Goal: Complete application form

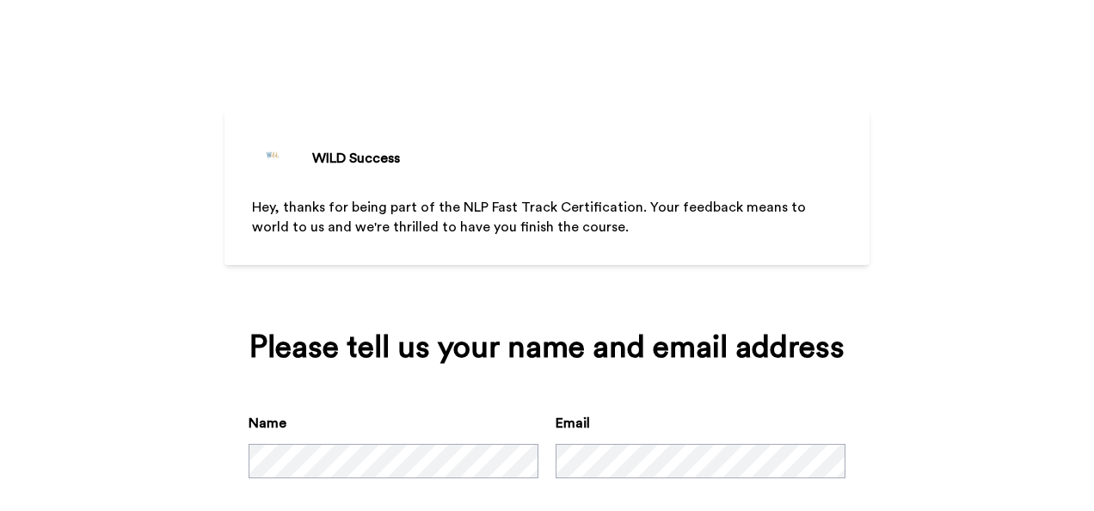
scroll to position [91, 0]
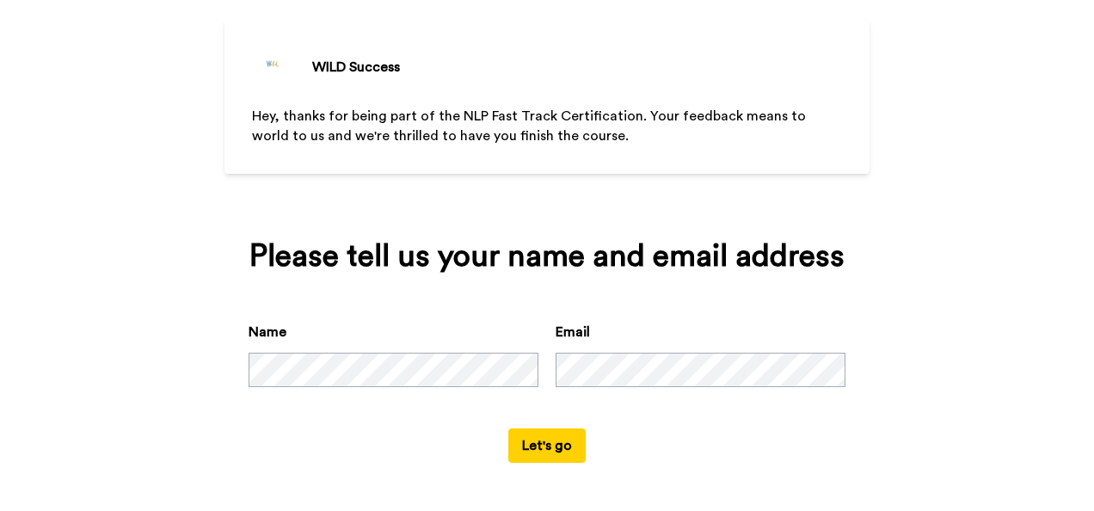
click at [533, 447] on button "Let's go" at bounding box center [546, 445] width 77 height 34
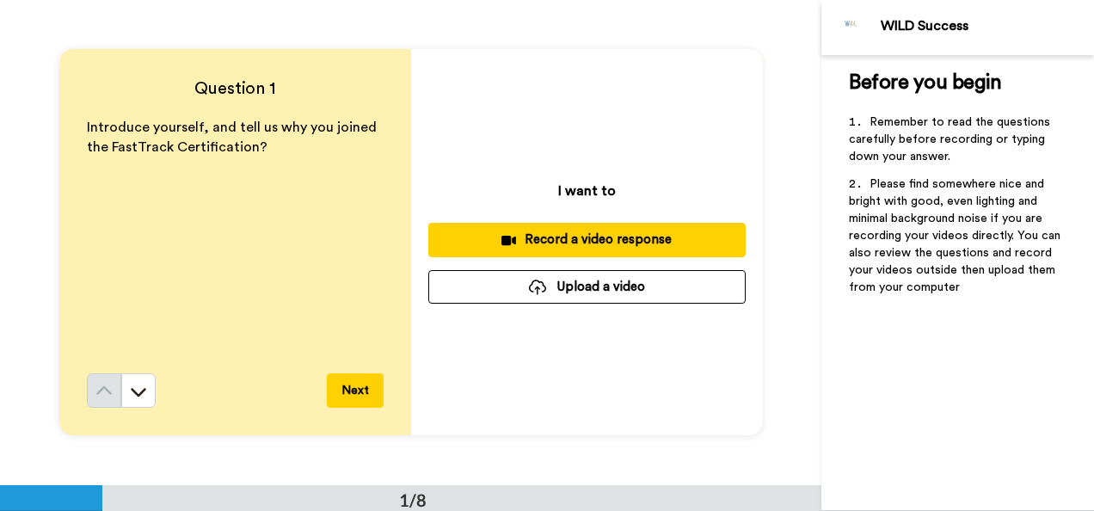
click at [530, 244] on div "Record a video response" at bounding box center [587, 239] width 290 height 18
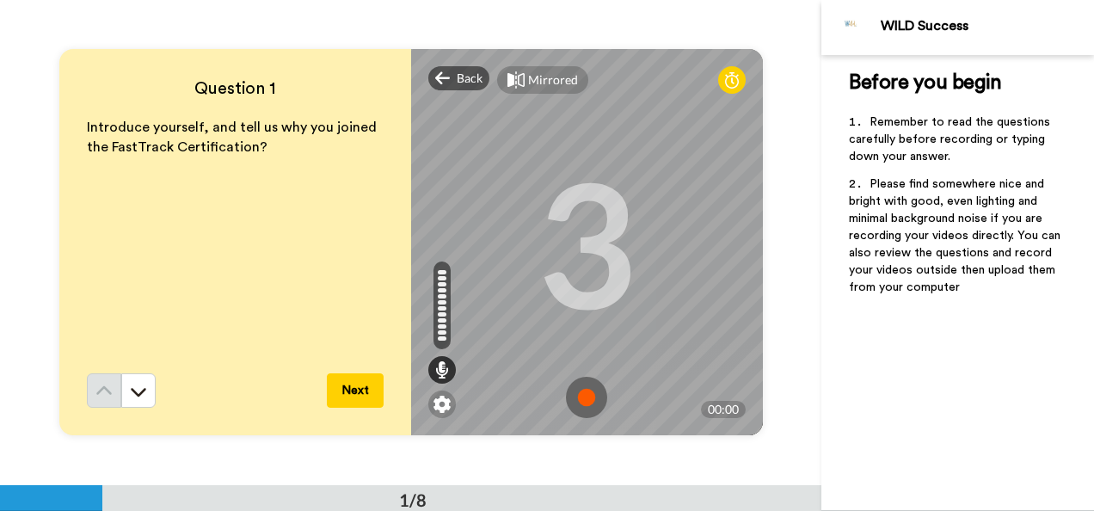
click at [587, 380] on img at bounding box center [586, 397] width 41 height 41
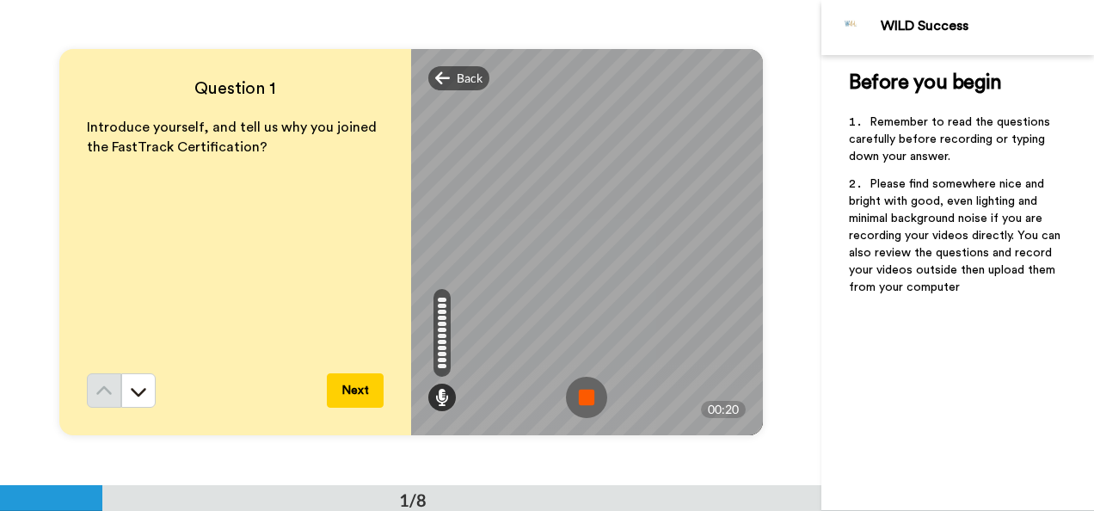
click at [583, 401] on img at bounding box center [586, 397] width 41 height 41
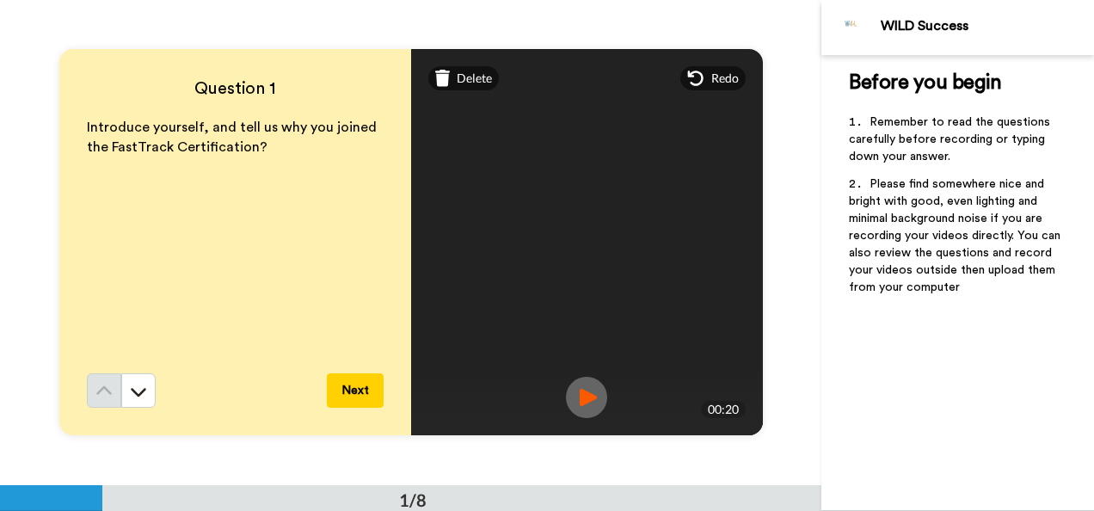
click at [587, 396] on img at bounding box center [586, 397] width 41 height 41
click at [368, 392] on button "Next" at bounding box center [355, 390] width 57 height 34
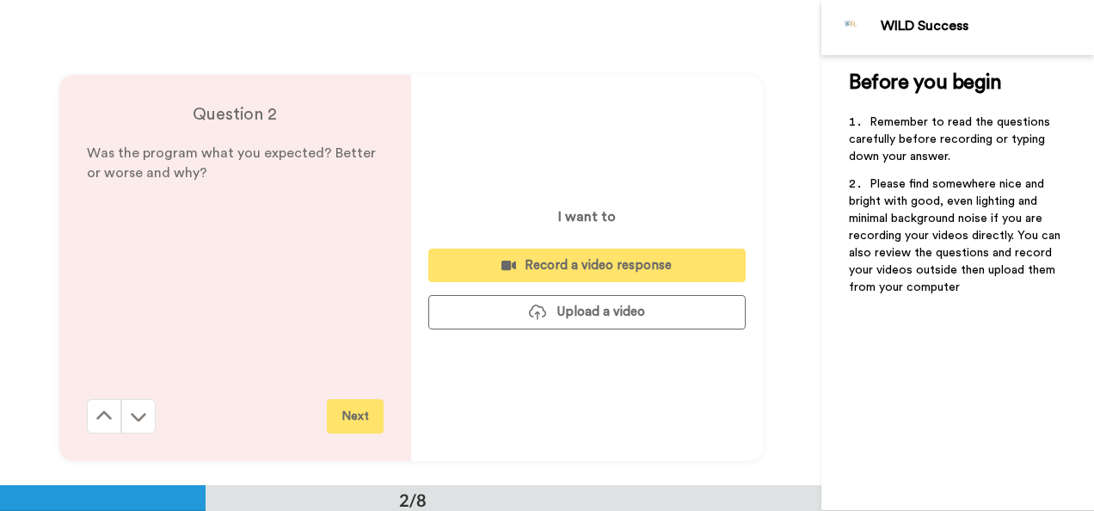
scroll to position [485, 0]
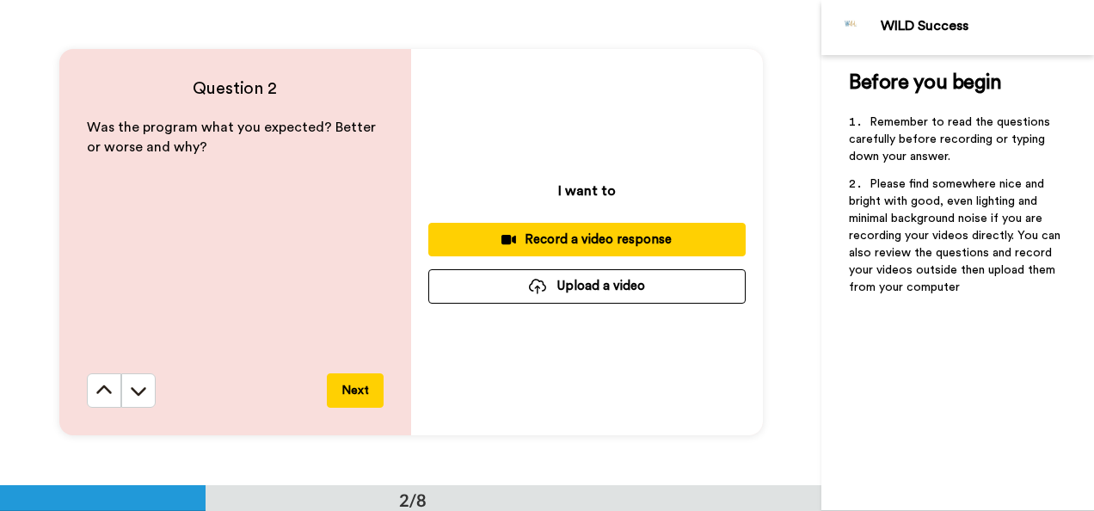
click at [570, 235] on div "Record a video response" at bounding box center [587, 239] width 290 height 18
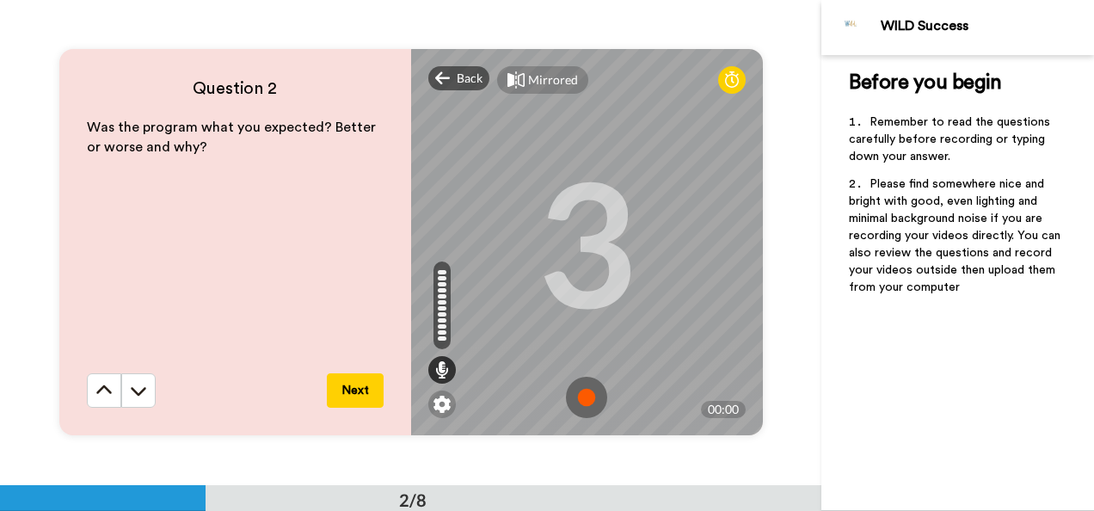
click at [580, 395] on img at bounding box center [586, 397] width 41 height 41
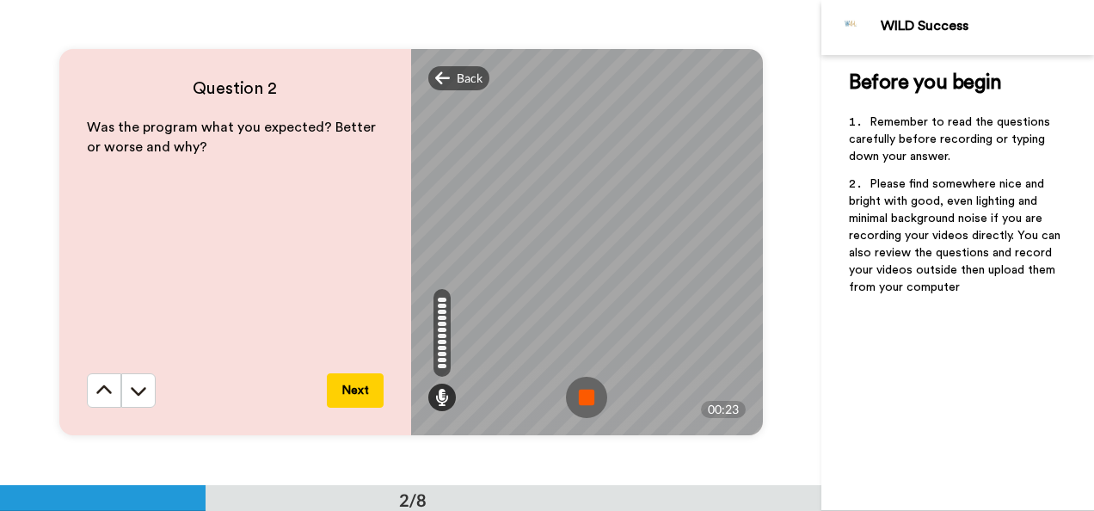
click at [580, 395] on img at bounding box center [586, 397] width 41 height 41
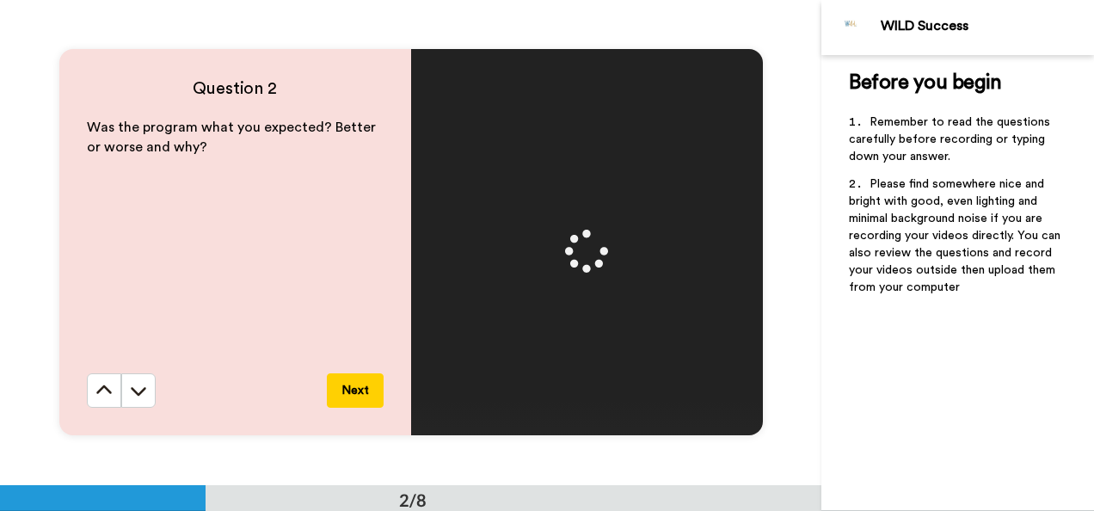
click at [341, 394] on button "Next" at bounding box center [355, 390] width 57 height 34
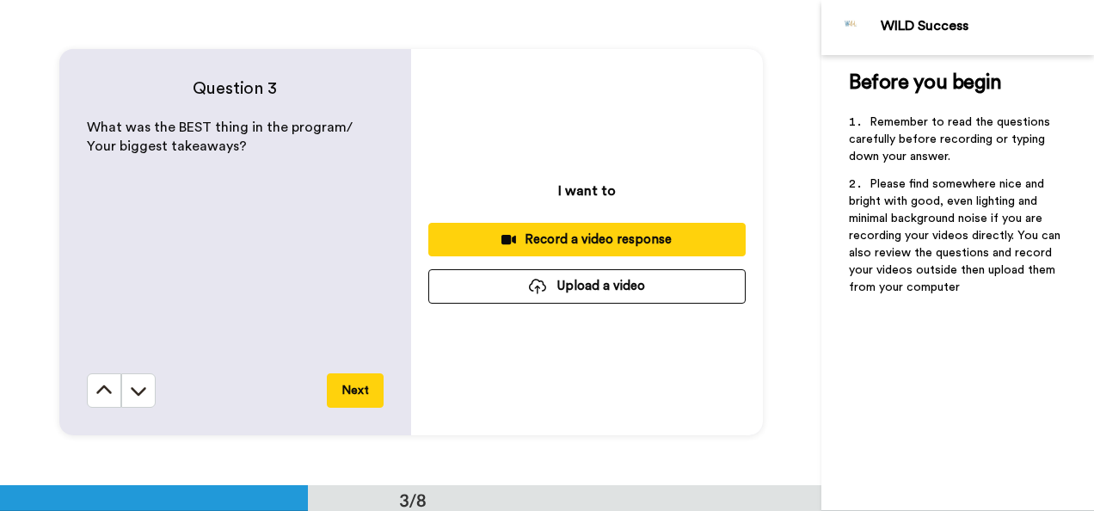
scroll to position [970, 0]
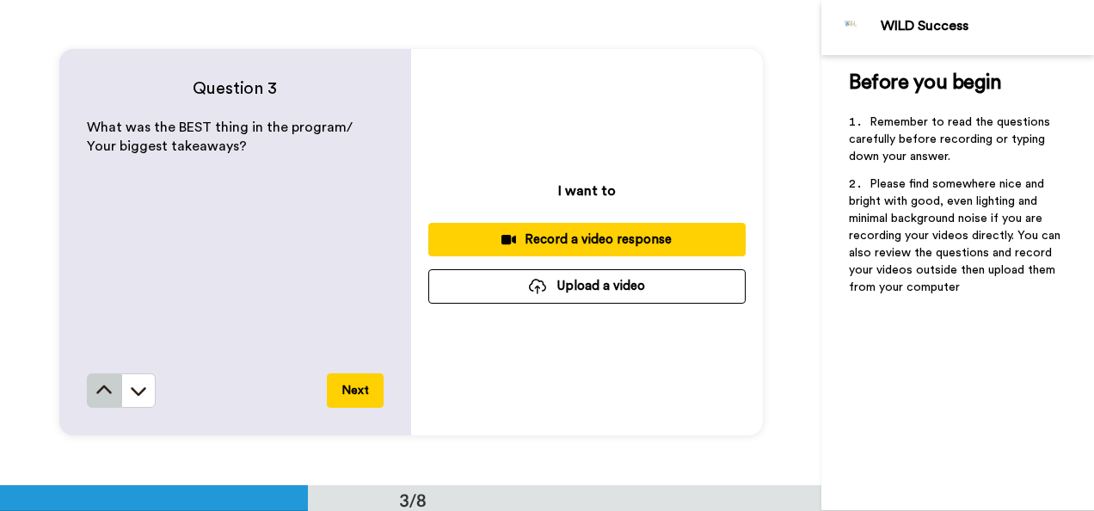
click at [98, 389] on icon at bounding box center [103, 390] width 17 height 17
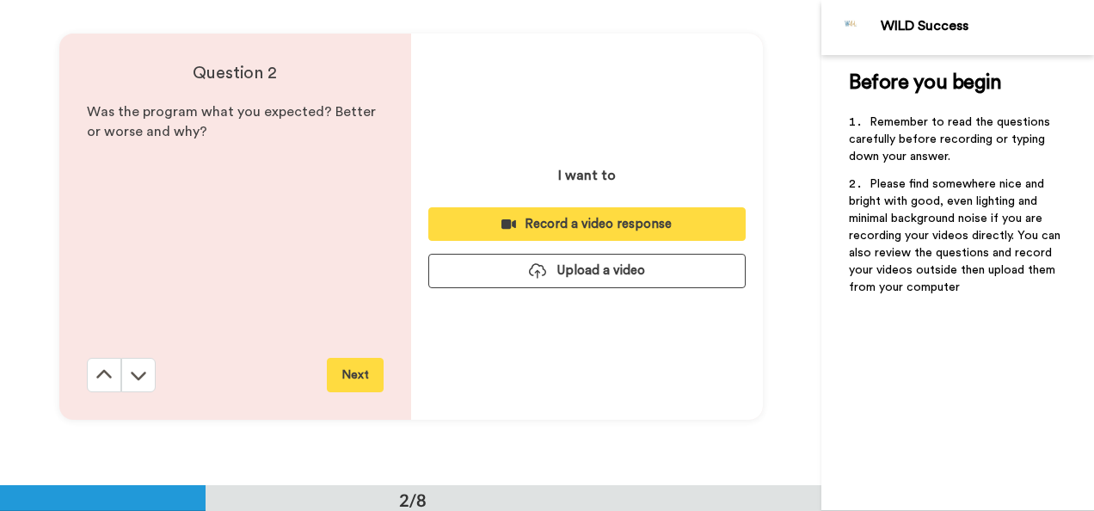
scroll to position [485, 0]
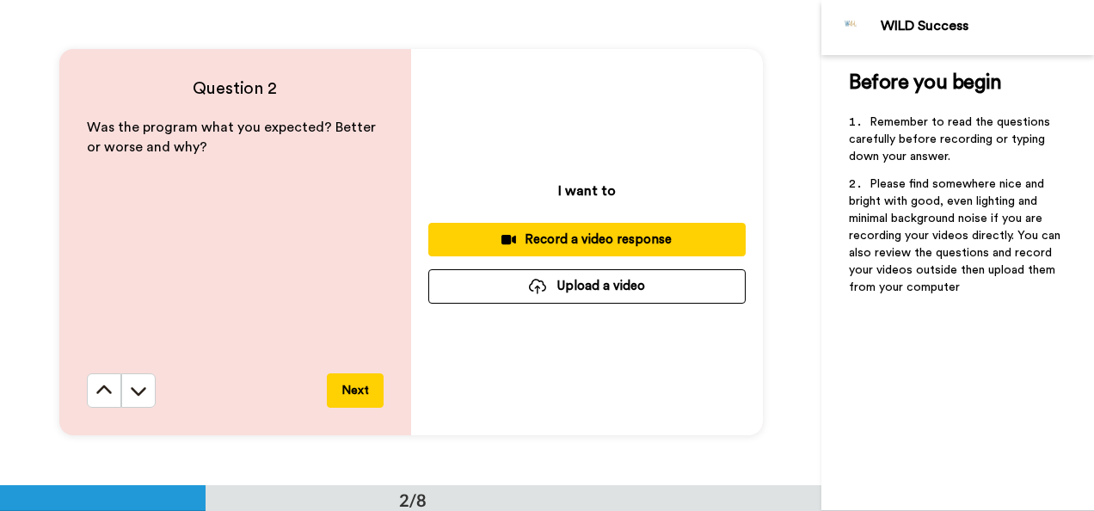
click at [501, 222] on div "I want to Record a video response Upload a video" at bounding box center [587, 242] width 352 height 386
click at [501, 239] on icon at bounding box center [508, 239] width 15 height 9
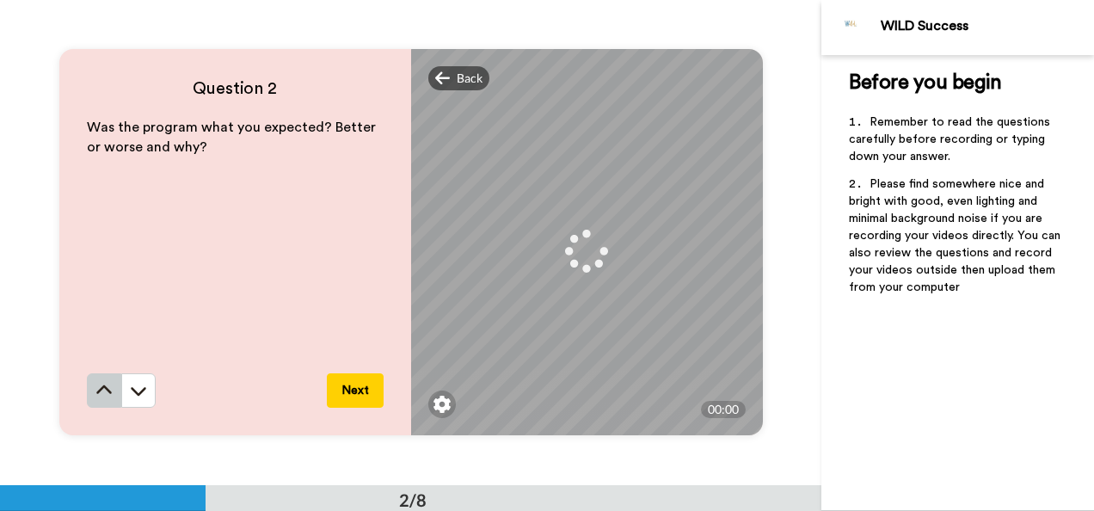
click at [95, 396] on icon at bounding box center [103, 390] width 17 height 17
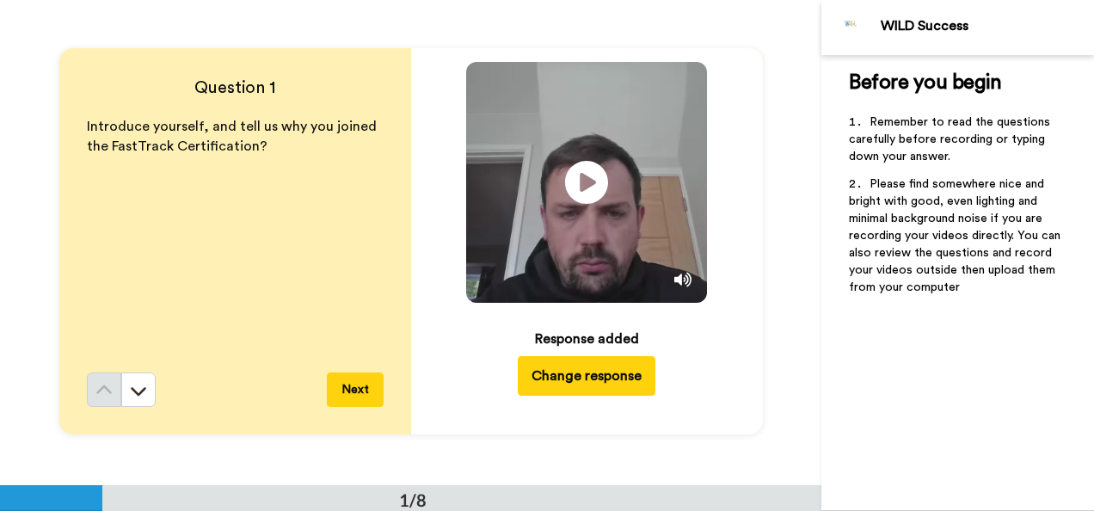
scroll to position [0, 0]
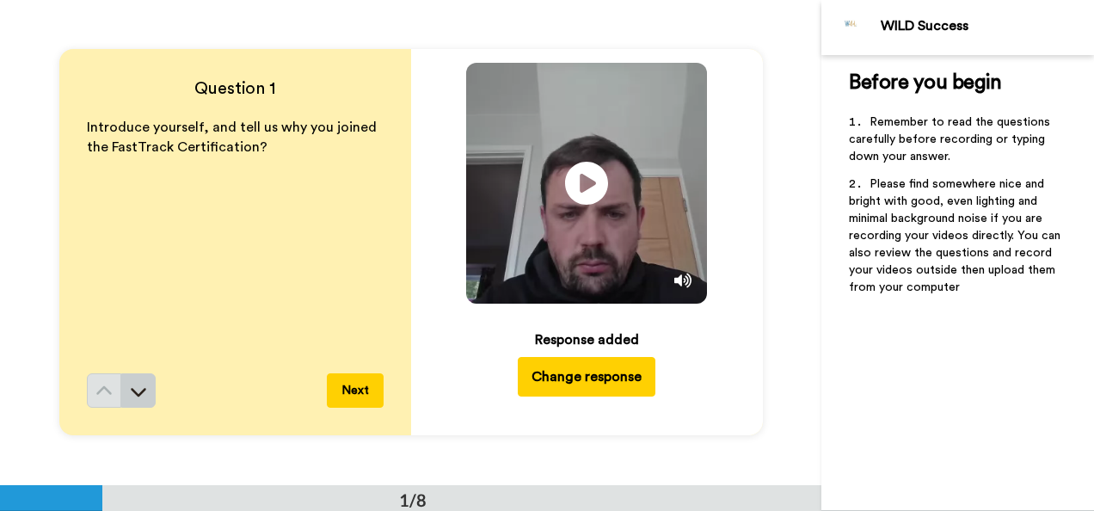
click at [140, 393] on icon at bounding box center [138, 391] width 17 height 17
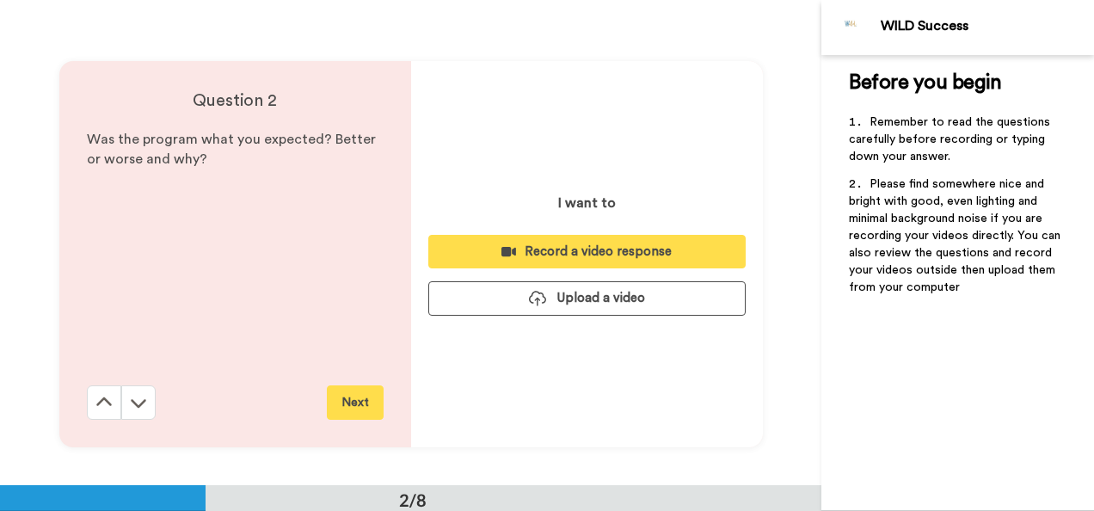
scroll to position [485, 0]
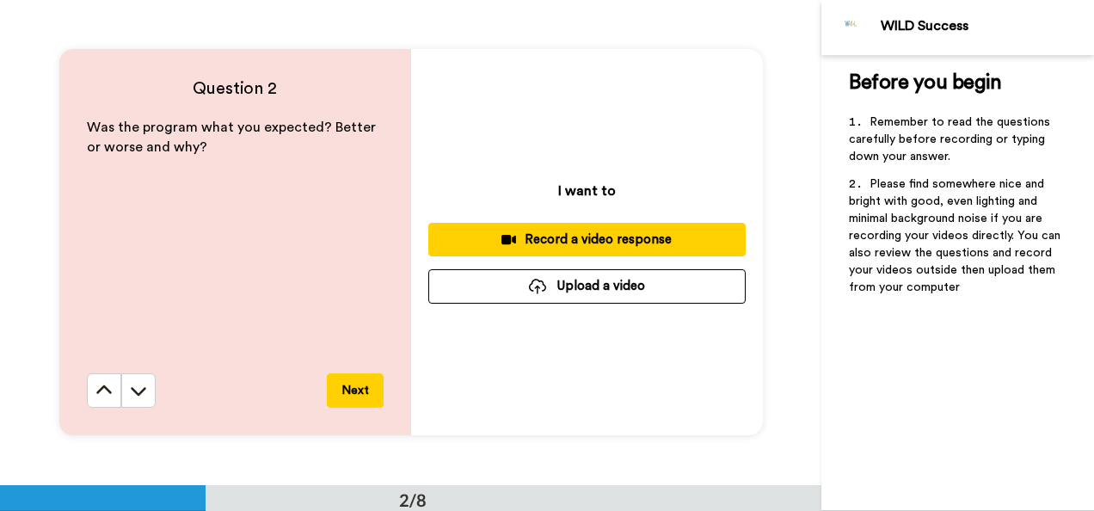
click at [587, 246] on div "Record a video response" at bounding box center [587, 239] width 290 height 18
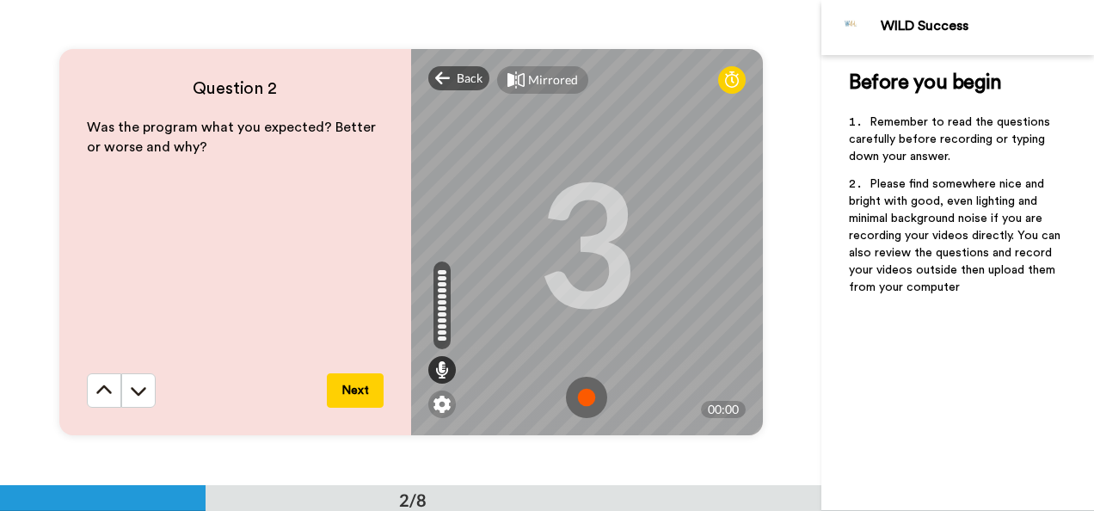
click at [583, 408] on img at bounding box center [586, 397] width 41 height 41
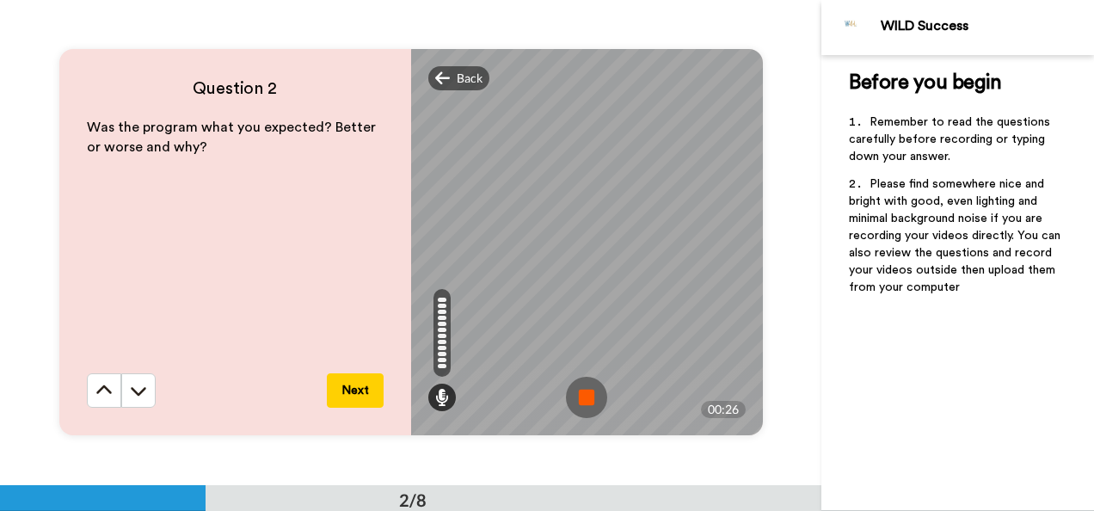
click at [583, 408] on img at bounding box center [586, 397] width 41 height 41
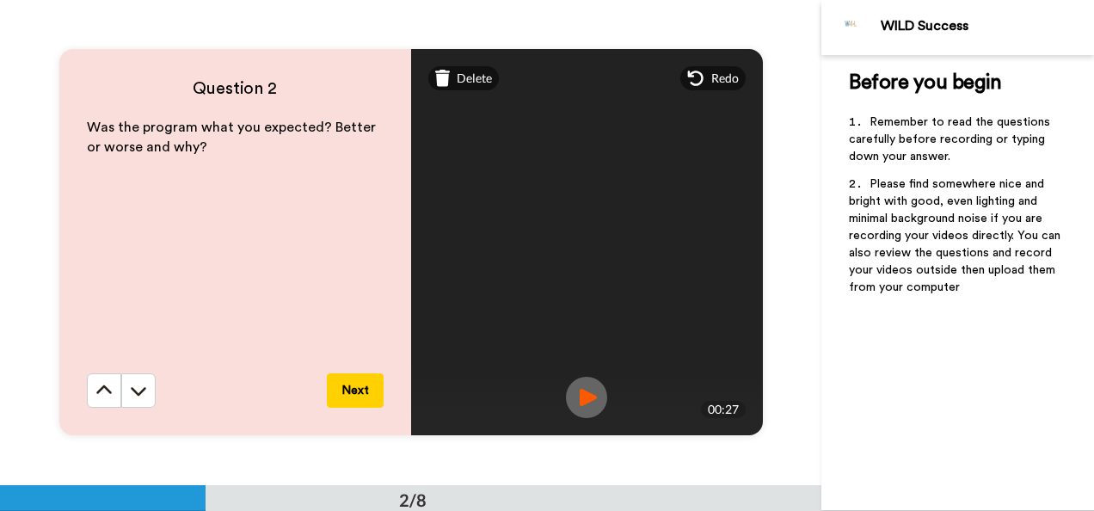
click at [350, 391] on button "Next" at bounding box center [355, 390] width 57 height 34
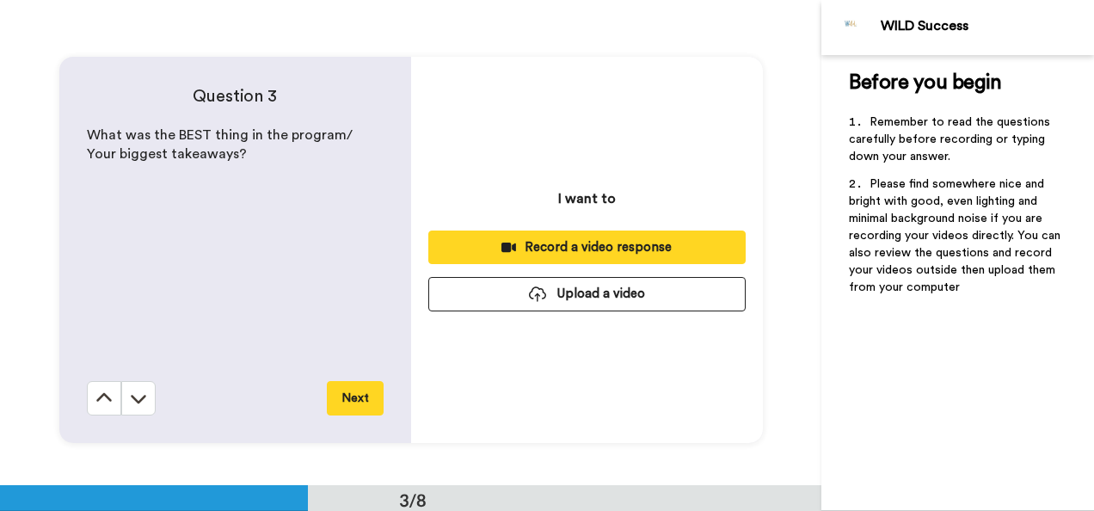
scroll to position [970, 0]
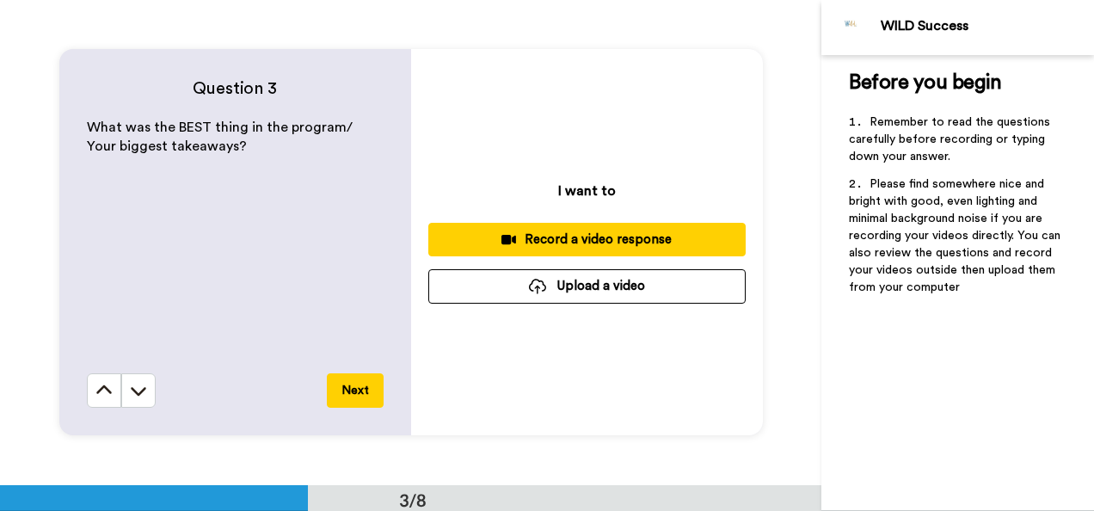
click at [599, 240] on div "Record a video response" at bounding box center [587, 239] width 290 height 18
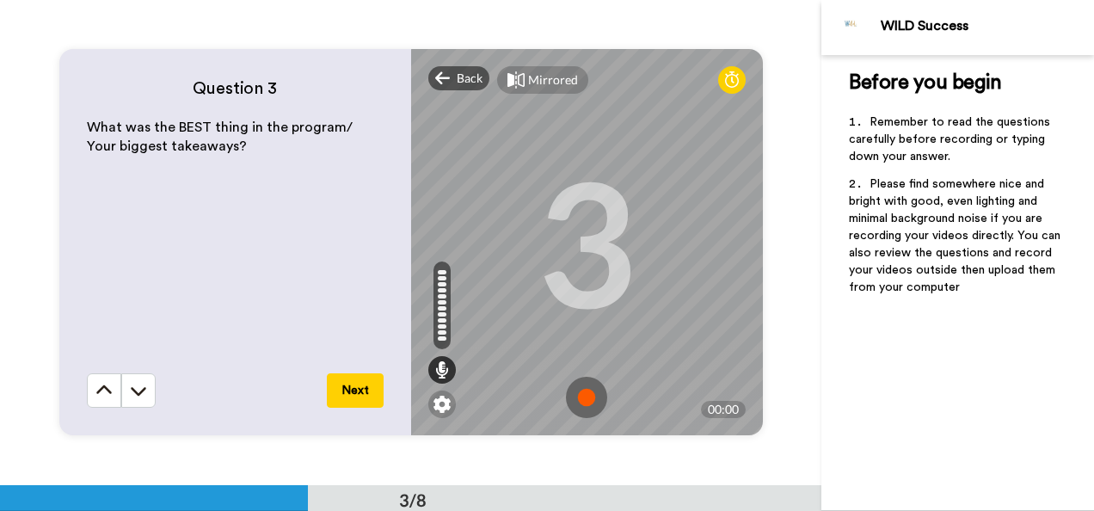
click at [581, 398] on img at bounding box center [586, 397] width 41 height 41
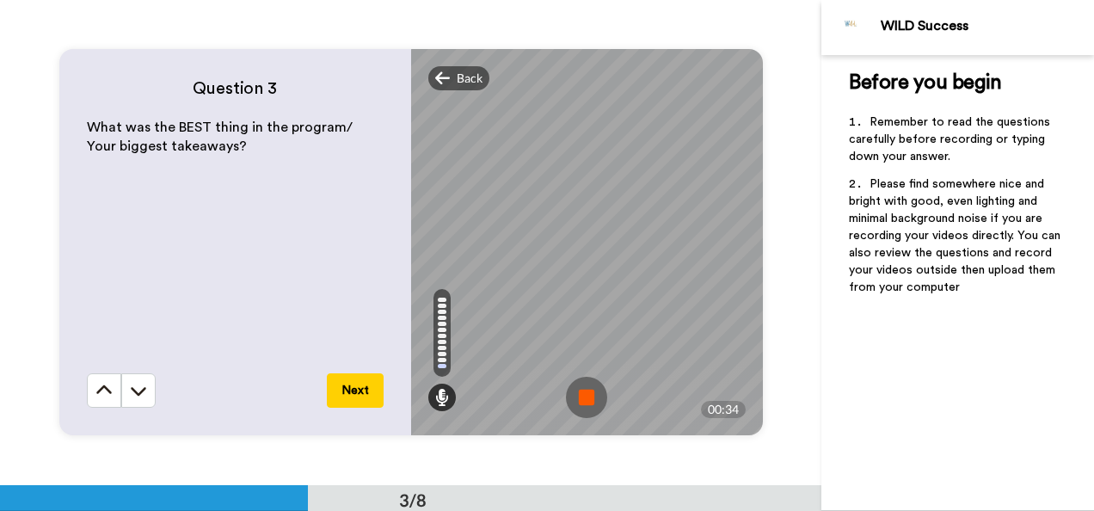
click at [581, 398] on img at bounding box center [586, 397] width 41 height 41
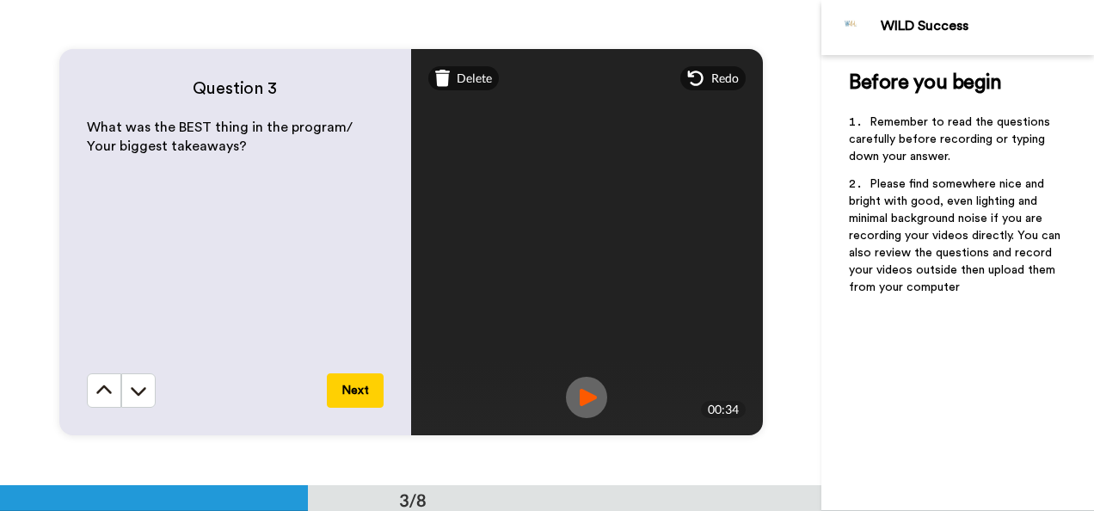
click at [353, 393] on button "Next" at bounding box center [355, 390] width 57 height 34
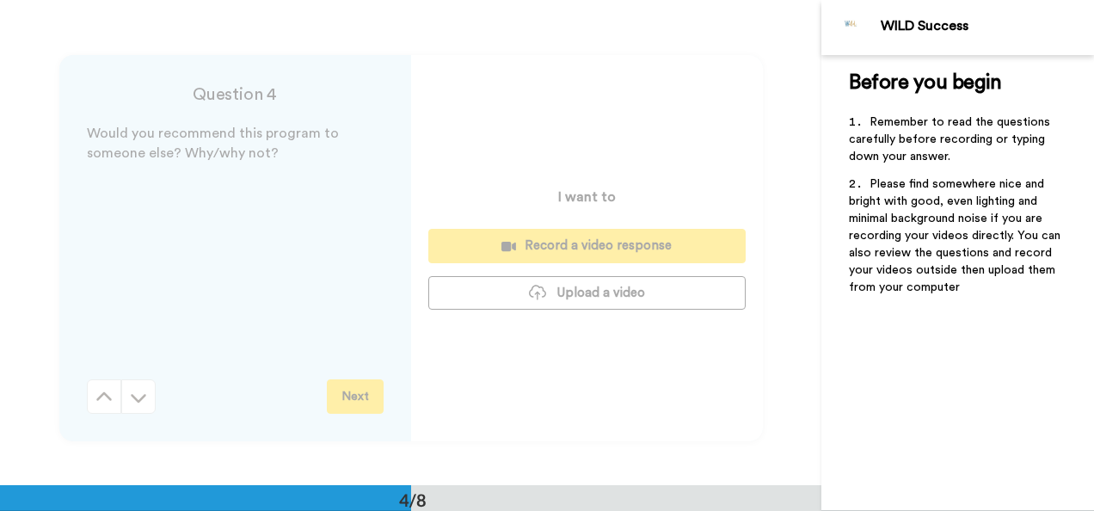
scroll to position [1454, 0]
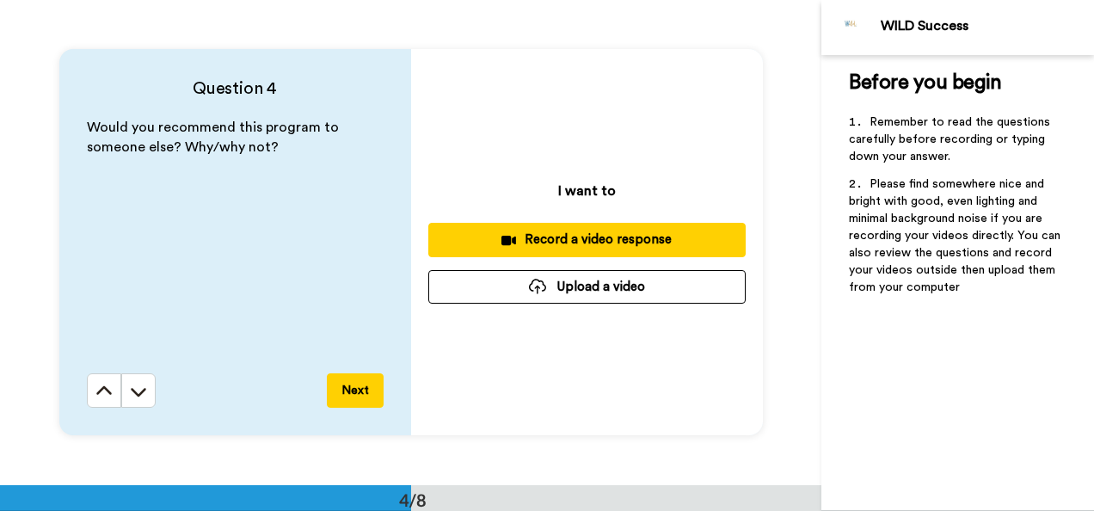
click at [545, 236] on div "Record a video response" at bounding box center [587, 239] width 290 height 18
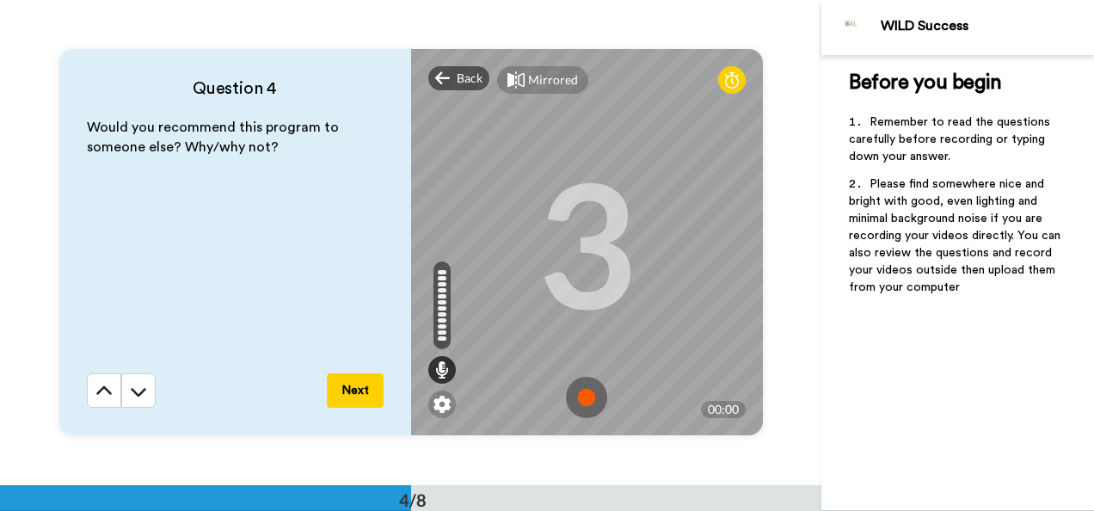
click at [586, 392] on img at bounding box center [586, 397] width 41 height 41
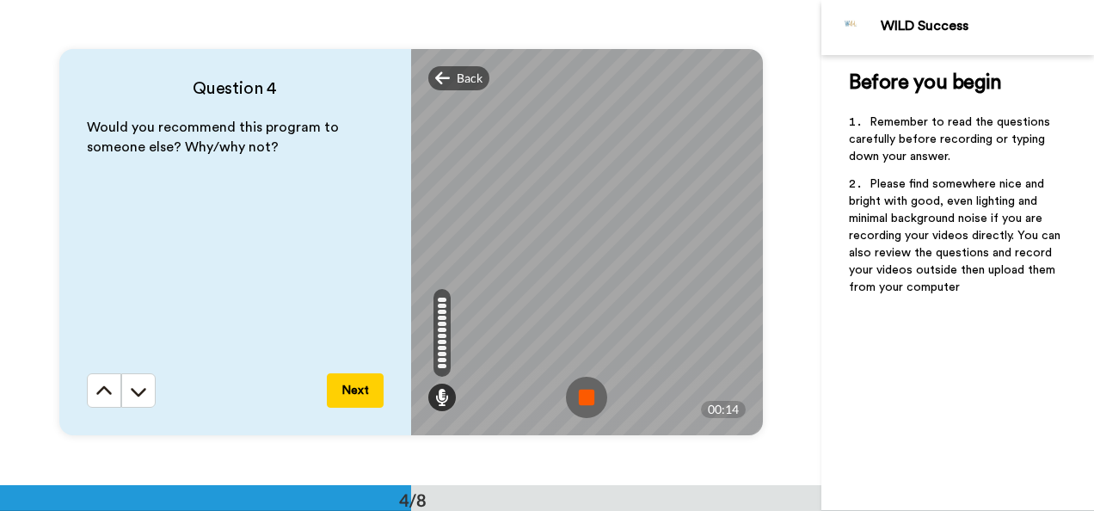
click at [578, 403] on img at bounding box center [586, 397] width 41 height 41
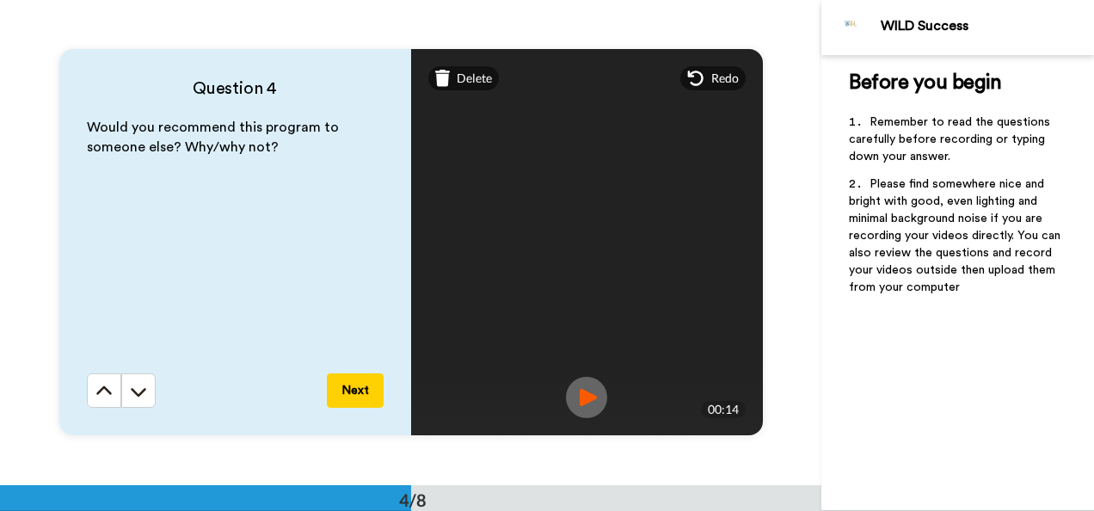
click at [341, 390] on button "Next" at bounding box center [355, 390] width 57 height 34
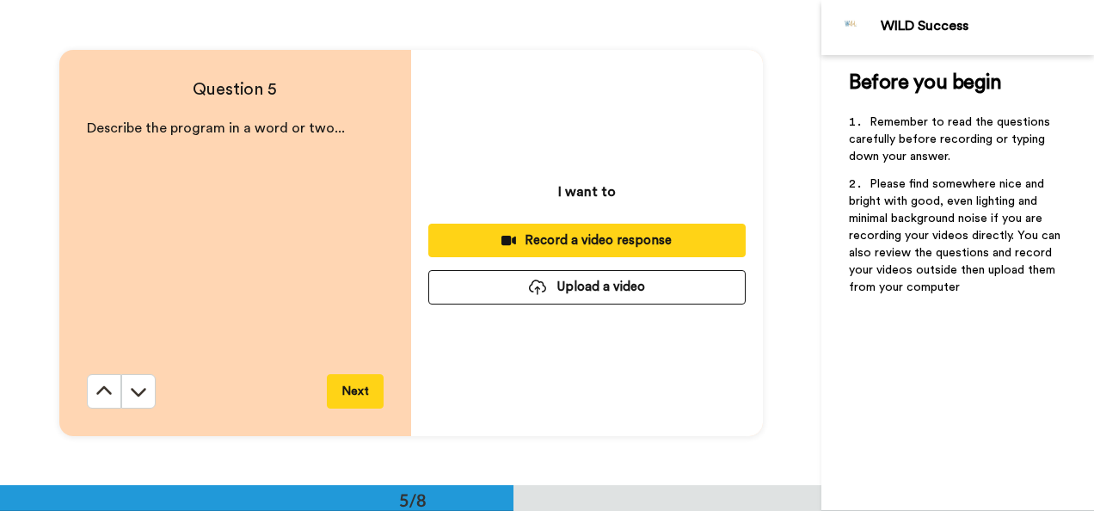
scroll to position [1939, 0]
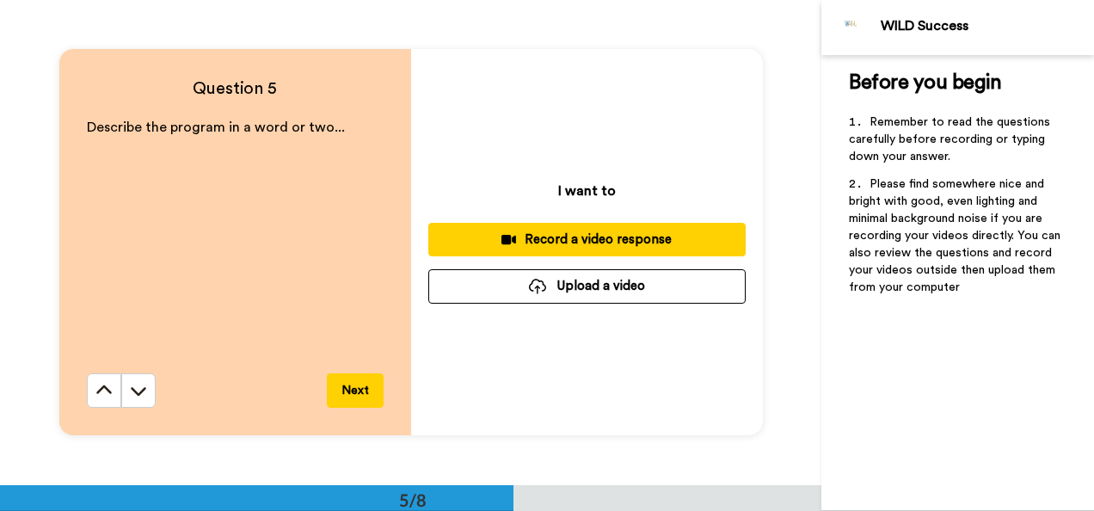
click at [483, 241] on div "Record a video response" at bounding box center [587, 239] width 290 height 18
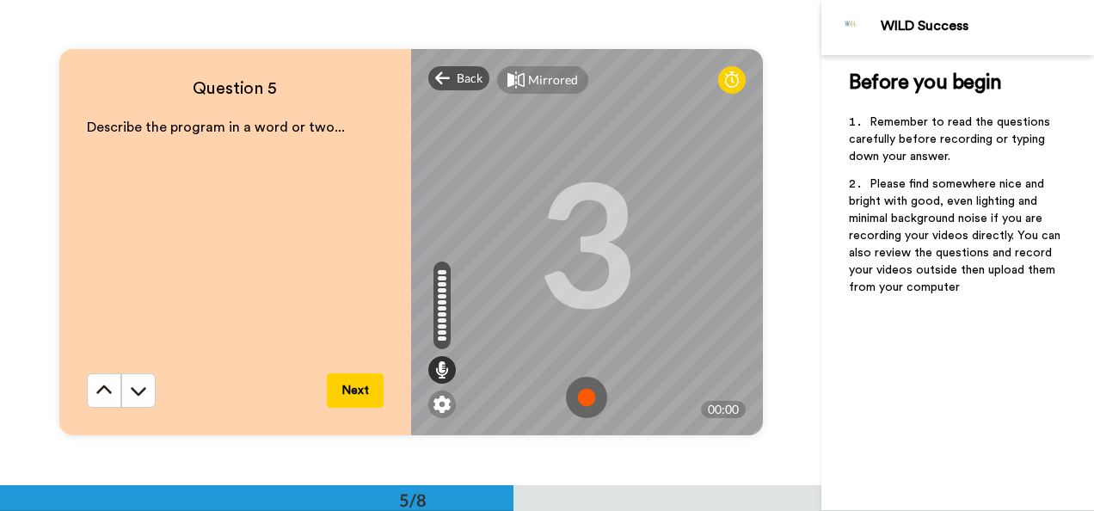
click at [583, 384] on img at bounding box center [586, 397] width 41 height 41
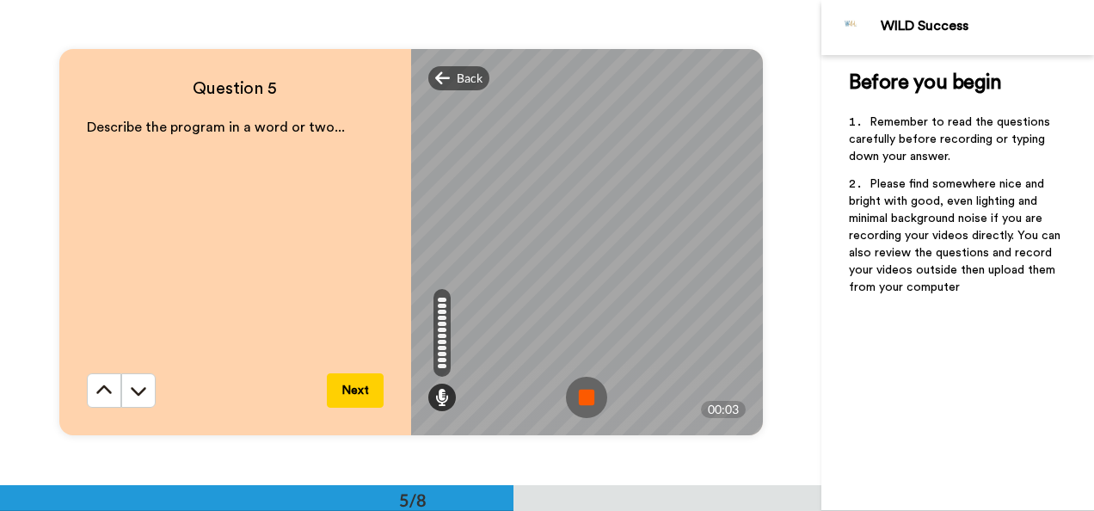
click at [583, 405] on img at bounding box center [586, 397] width 41 height 41
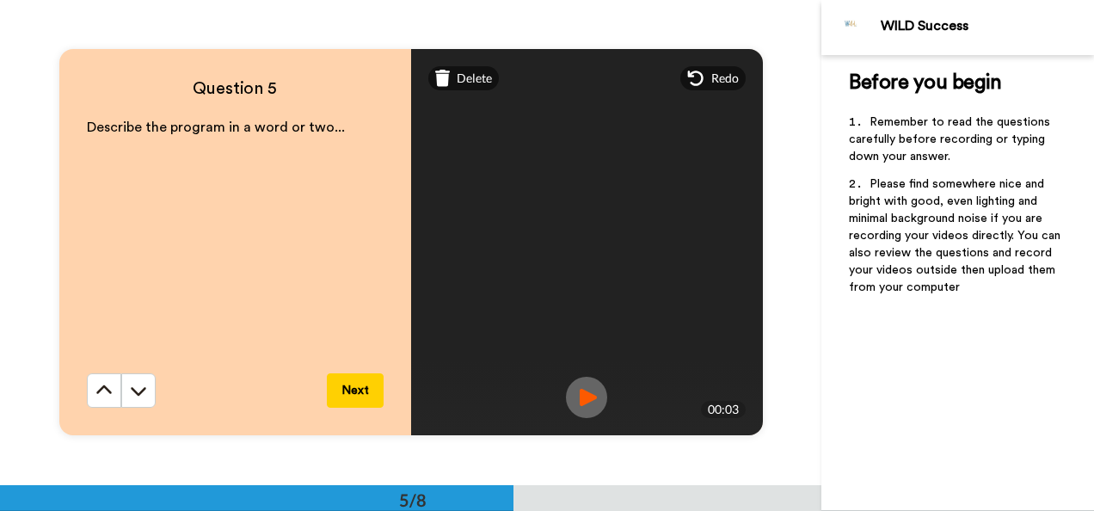
click at [356, 387] on button "Next" at bounding box center [355, 390] width 57 height 34
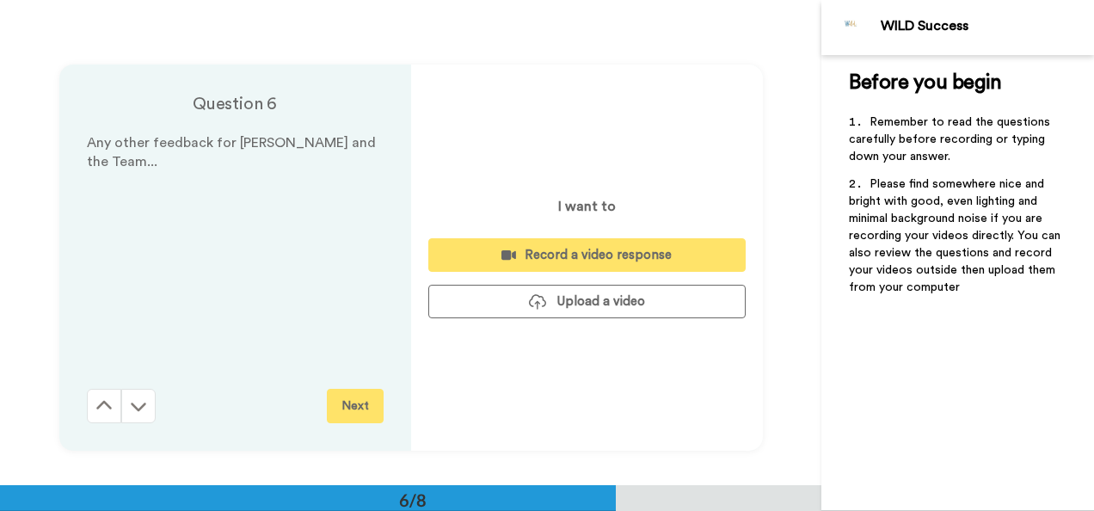
scroll to position [2425, 0]
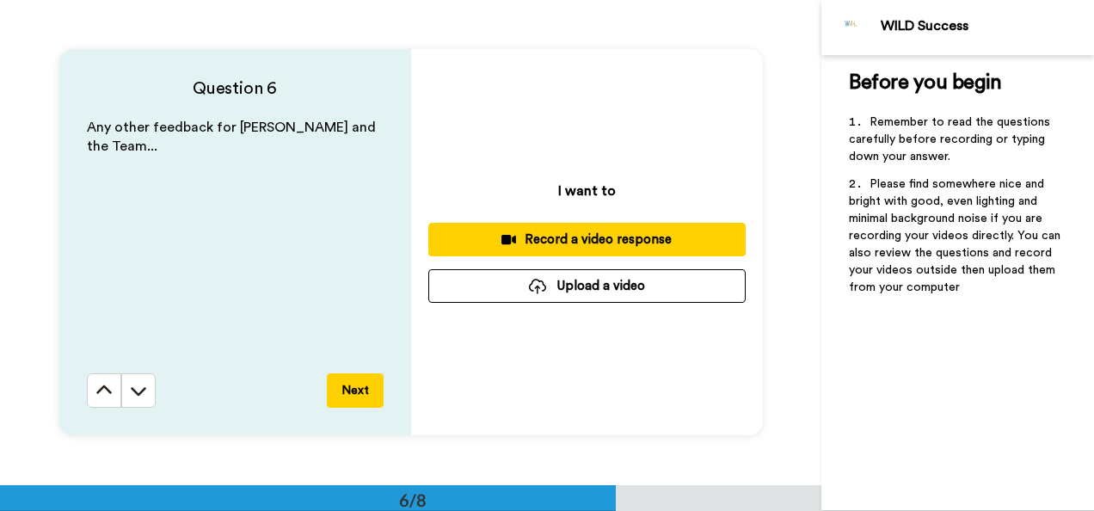
click at [356, 387] on button "Next" at bounding box center [355, 390] width 57 height 34
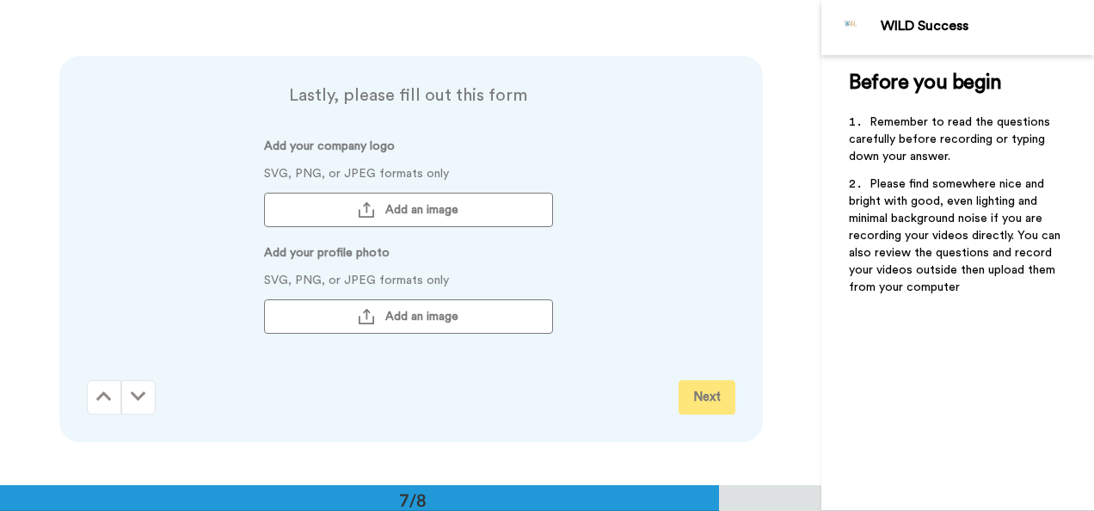
scroll to position [2909, 0]
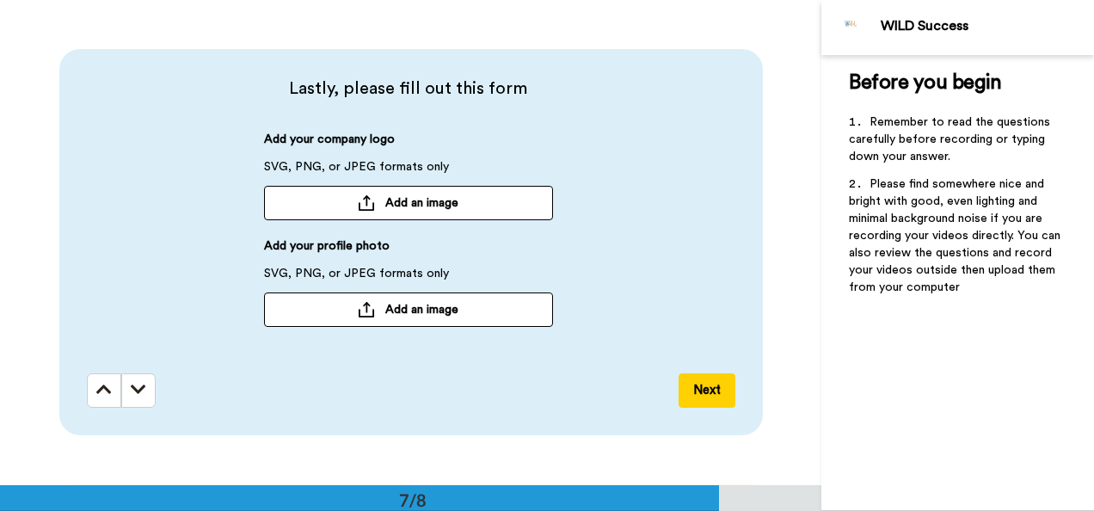
click at [428, 201] on span "Add an image" at bounding box center [421, 202] width 73 height 17
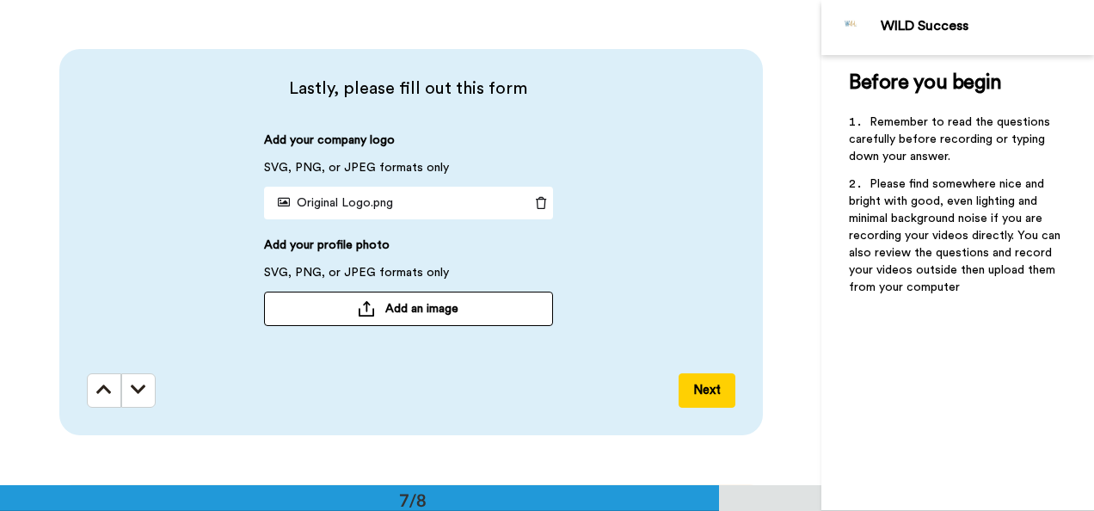
click at [453, 302] on span "Add an image" at bounding box center [421, 308] width 73 height 17
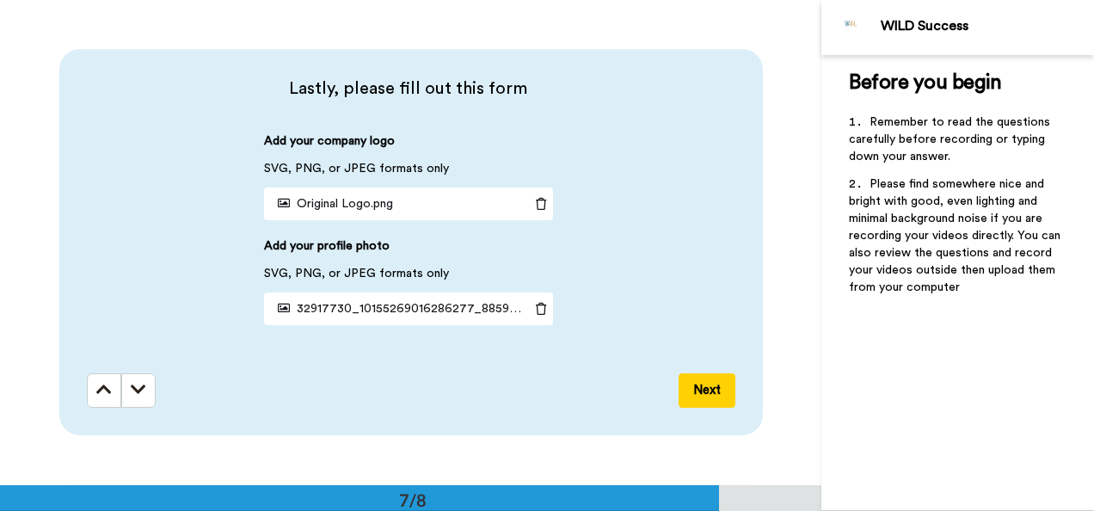
click at [689, 390] on button "Next" at bounding box center [707, 390] width 57 height 34
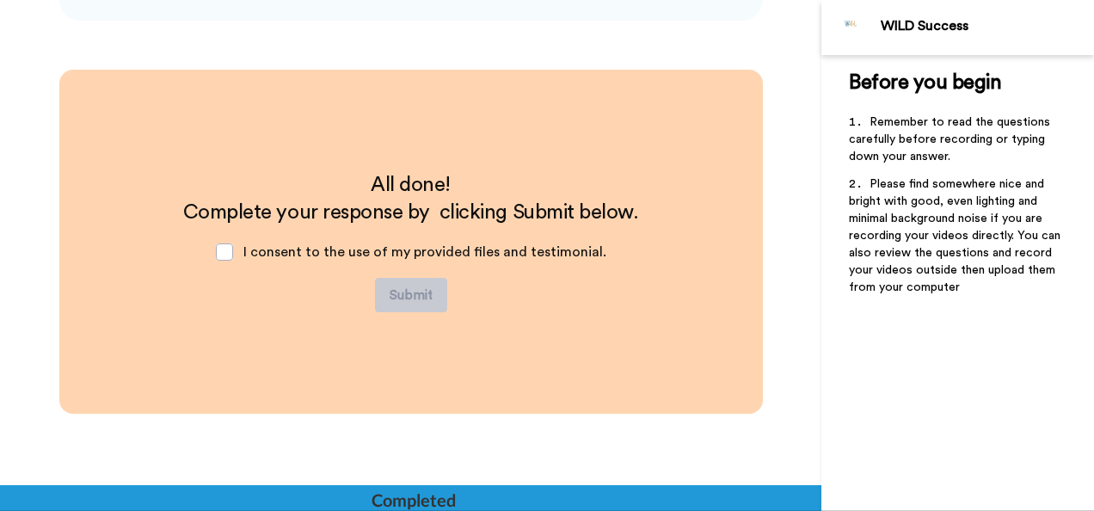
scroll to position [3323, 0]
click at [514, 256] on span "I consent to the use of my provided files and testimonial." at bounding box center [424, 252] width 363 height 14
click at [243, 249] on div "I consent to the use of my provided files and testimonial." at bounding box center [411, 252] width 418 height 52
click at [227, 249] on span at bounding box center [224, 251] width 17 height 17
click at [393, 289] on button "Submit" at bounding box center [411, 295] width 72 height 34
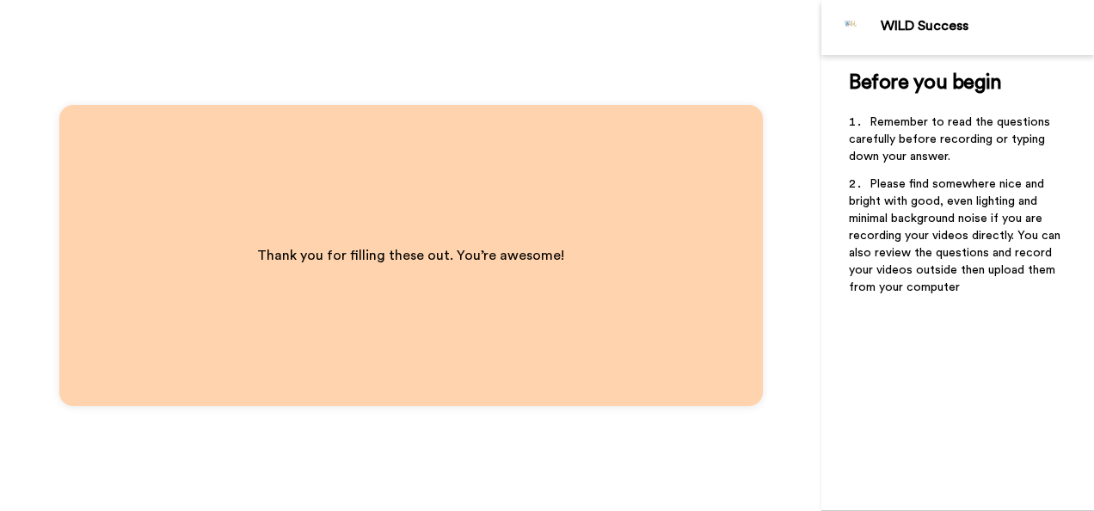
click at [470, 89] on div "Thank you for filling these out. You’re awesome!" at bounding box center [410, 255] width 821 height 511
click at [773, 99] on div "Thank you for filling these out. You’re awesome!" at bounding box center [410, 255] width 821 height 511
